Goal: Task Accomplishment & Management: Use online tool/utility

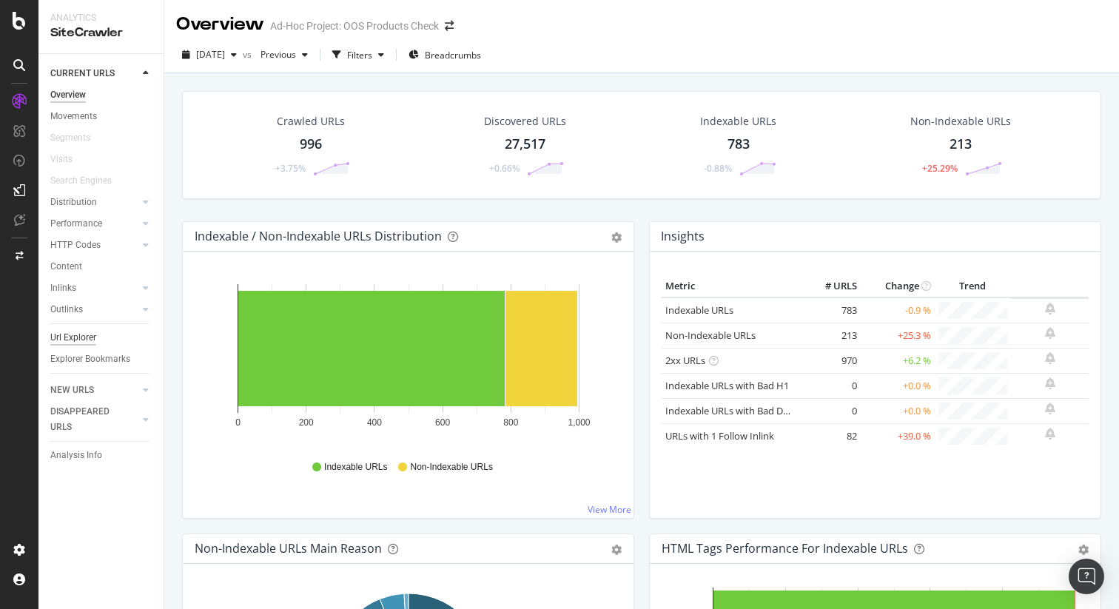
click at [81, 338] on div "Url Explorer" at bounding box center [73, 338] width 46 height 16
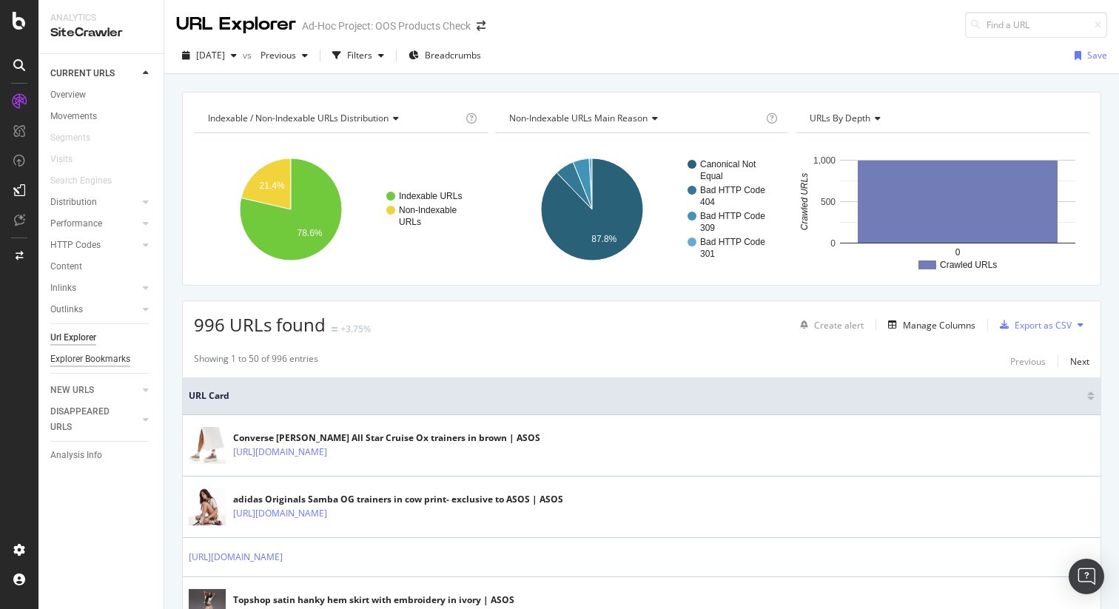
click at [112, 358] on div "Explorer Bookmarks" at bounding box center [90, 360] width 80 height 16
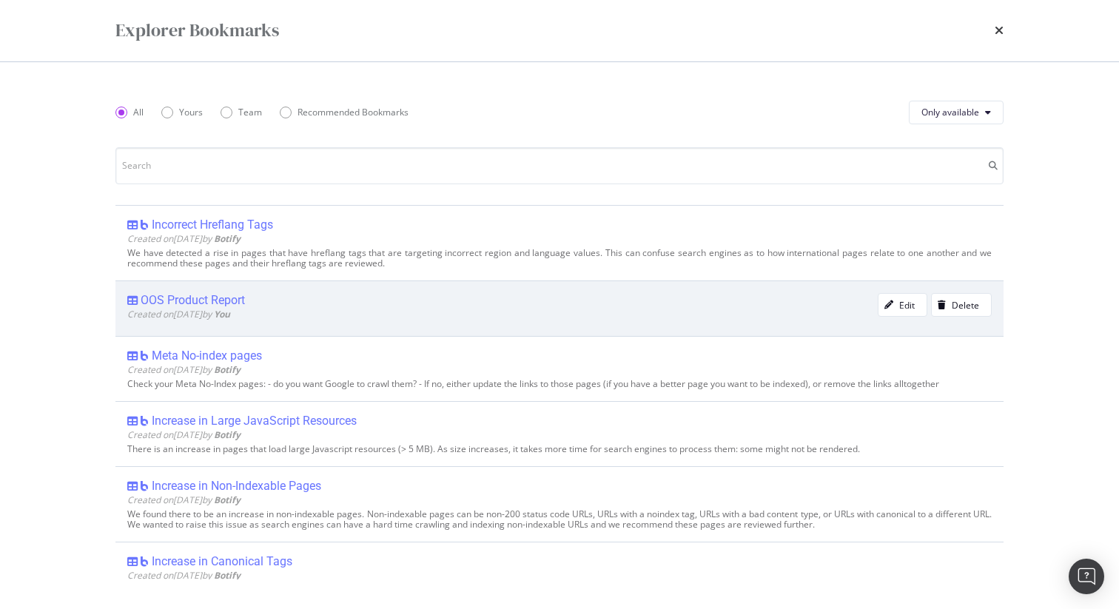
click at [210, 296] on div "OOS Product Report" at bounding box center [193, 300] width 104 height 15
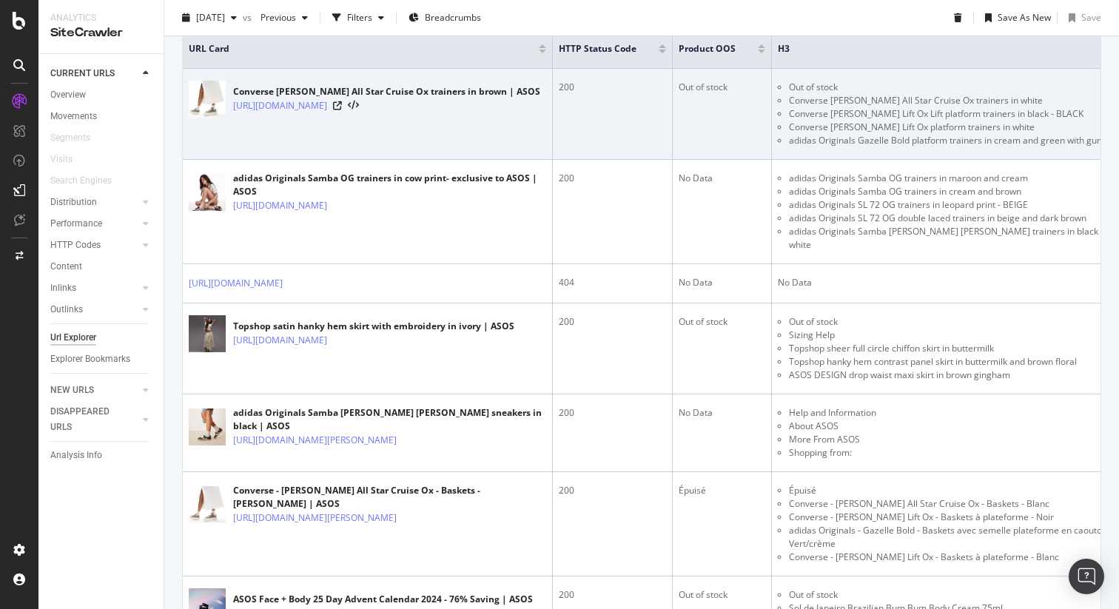
scroll to position [409, 0]
